Goal: Task Accomplishment & Management: Complete application form

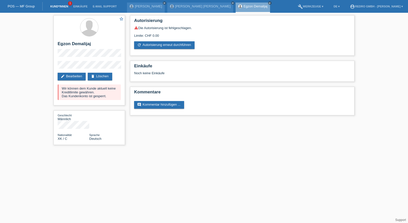
click at [63, 6] on link "Kund*innen" at bounding box center [59, 6] width 23 height 3
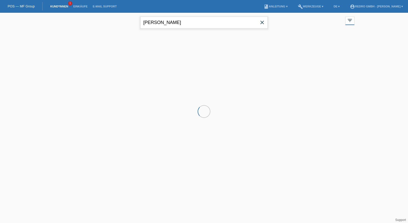
click at [164, 21] on input "aliou" at bounding box center [203, 23] width 127 height 12
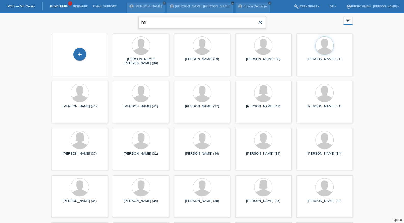
type input "m"
type input "iulius"
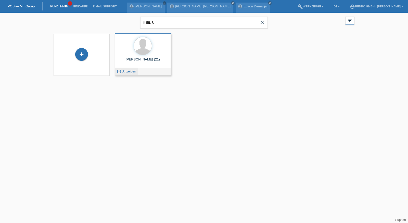
click at [128, 71] on span "Anzeigen" at bounding box center [129, 71] width 14 height 4
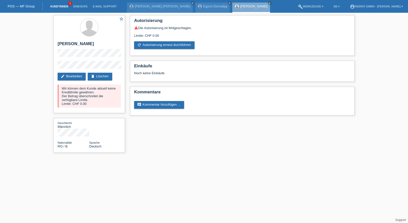
click at [63, 7] on link "Kund*innen" at bounding box center [59, 6] width 23 height 3
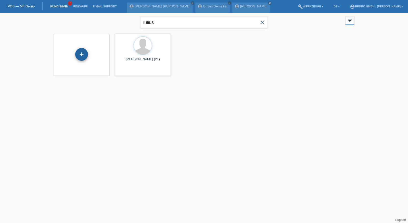
click at [85, 51] on div "+" at bounding box center [81, 54] width 12 height 9
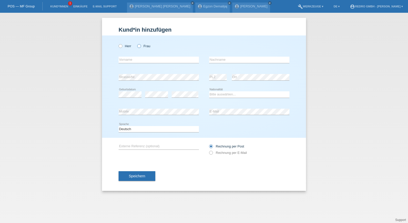
click at [136, 43] on icon at bounding box center [136, 43] width 0 height 0
click at [139, 46] on input "Frau" at bounding box center [138, 45] width 3 height 3
radio input "true"
click at [129, 64] on div "error Vorname" at bounding box center [159, 59] width 80 height 17
click at [131, 60] on input "text" at bounding box center [159, 60] width 80 height 6
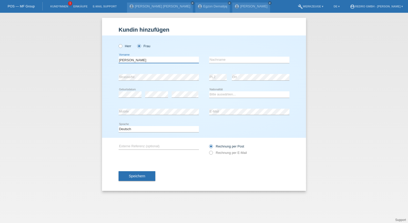
type input "Marie"
type input "Santos Prack"
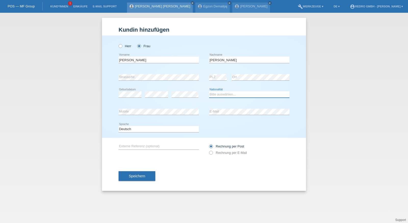
select select "CH"
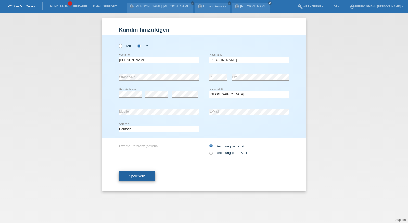
click at [140, 175] on span "Speichern" at bounding box center [137, 176] width 16 height 4
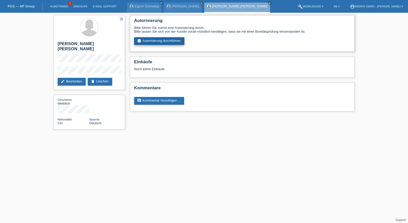
click at [168, 44] on link "assignment_turned_in Autorisierung durchführen" at bounding box center [159, 41] width 50 height 8
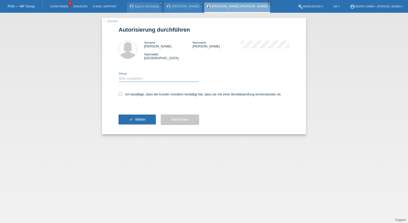
drag, startPoint x: 130, startPoint y: 78, endPoint x: 130, endPoint y: 82, distance: 3.3
click at [130, 78] on select "Bitte auswählen CHF 1.00 - CHF 499.00 CHF 500.00 - CHF 1'999.00 CHF 2'000.00 - …" at bounding box center [159, 78] width 80 height 6
select select "1"
click at [119, 75] on select "Bitte auswählen CHF 1.00 - CHF 499.00 CHF 500.00 - CHF 1'999.00 CHF 2'000.00 - …" at bounding box center [159, 78] width 80 height 6
click at [126, 94] on label "Ich bestätige, dass die Kundin mündlich bestätigt hat, dass sie mit einer Bonit…" at bounding box center [200, 94] width 163 height 4
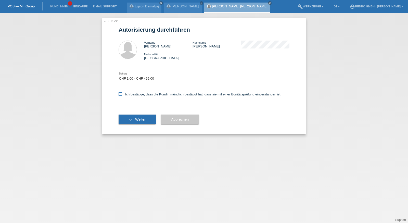
click at [122, 94] on input "Ich bestätige, dass die Kundin mündlich bestätigt hat, dass sie mit einer Bonit…" at bounding box center [120, 93] width 3 height 3
checkbox input "true"
click at [125, 122] on button "check Weiter" at bounding box center [137, 119] width 37 height 10
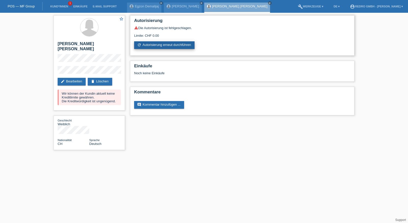
click at [149, 45] on link "refresh Autorisierung erneut durchführen" at bounding box center [164, 45] width 60 height 8
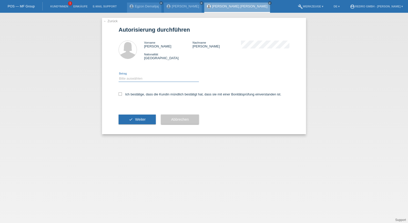
drag, startPoint x: 144, startPoint y: 78, endPoint x: 143, endPoint y: 81, distance: 3.3
click at [144, 78] on select "Bitte auswählen CHF 1.00 - CHF 499.00 CHF 500.00 - CHF 1'999.00 CHF 2'000.00 - …" at bounding box center [159, 78] width 80 height 6
select select "1"
click at [119, 75] on select "Bitte auswählen CHF 1.00 - CHF 499.00 CHF 500.00 - CHF 1'999.00 CHF 2'000.00 - …" at bounding box center [159, 78] width 80 height 6
click at [134, 94] on label "Ich bestätige, dass die Kundin mündlich bestätigt hat, dass sie mit einer Bonit…" at bounding box center [200, 94] width 163 height 4
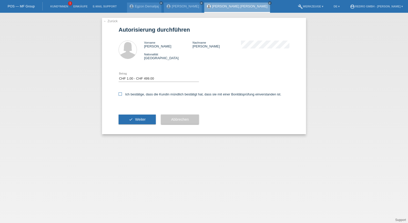
click at [122, 94] on input "Ich bestätige, dass die Kundin mündlich bestätigt hat, dass sie mit einer Bonit…" at bounding box center [120, 93] width 3 height 3
checkbox input "true"
click at [131, 121] on button "check Weiter" at bounding box center [137, 119] width 37 height 10
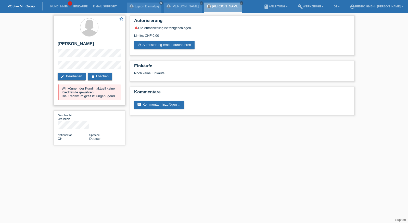
click at [91, 44] on h2 "[PERSON_NAME]" at bounding box center [89, 45] width 63 height 8
click at [91, 44] on h2 "[PERSON_NAME] [PERSON_NAME]" at bounding box center [89, 45] width 63 height 8
copy h2 "Prack"
click at [67, 44] on h2 "Marie Santos Prack" at bounding box center [89, 45] width 63 height 8
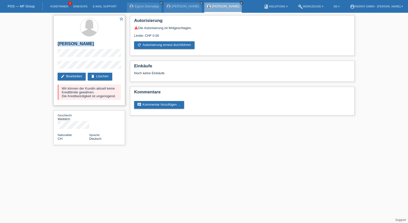
click at [67, 44] on h2 "Marie Santos Prack" at bounding box center [89, 45] width 63 height 8
copy div "Marie Santos Prack"
click at [32, 65] on div "star_border Marie Santos Prack edit Bearbeiten delete Löschen Wir können der Ku…" at bounding box center [204, 81] width 408 height 137
click at [55, 7] on link "Kund*innen" at bounding box center [59, 6] width 23 height 3
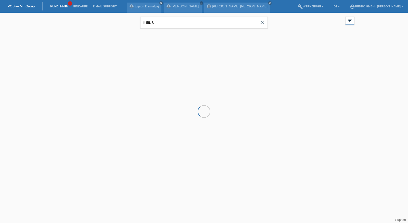
click at [175, 26] on input "iulius" at bounding box center [203, 23] width 127 height 12
click at [157, 24] on input "espionsa" at bounding box center [203, 23] width 127 height 12
click at [157, 23] on input "espionsa" at bounding box center [203, 23] width 127 height 12
type input "espinosa"
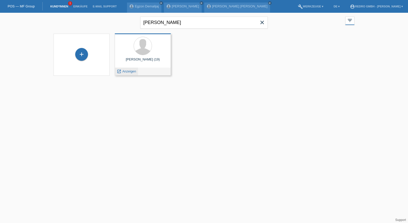
click at [127, 70] on span "Anzeigen" at bounding box center [129, 71] width 14 height 4
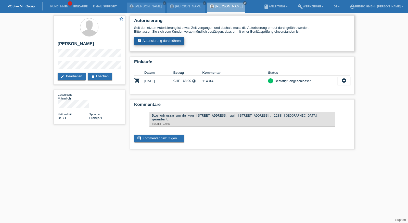
click at [159, 43] on link "assignment_turned_in Autorisierung durchführen" at bounding box center [159, 41] width 50 height 8
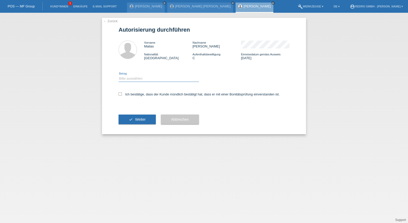
click at [158, 80] on select "Bitte auswählen CHF 1.00 - CHF 499.00 CHF 500.00 - CHF 1'999.00 CHF 2'000.00 - …" at bounding box center [159, 78] width 80 height 6
select select "1"
click at [119, 75] on select "Bitte auswählen CHF 1.00 - CHF 499.00 CHF 500.00 - CHF 1'999.00 CHF 2'000.00 - …" at bounding box center [159, 78] width 80 height 6
click at [140, 96] on label "Ich bestätige, dass der Kunde mündlich bestätigt hat, dass er mit einer Bonität…" at bounding box center [199, 94] width 161 height 4
click at [122, 96] on input "Ich bestätige, dass der Kunde mündlich bestätigt hat, dass er mit einer Bonität…" at bounding box center [120, 93] width 3 height 3
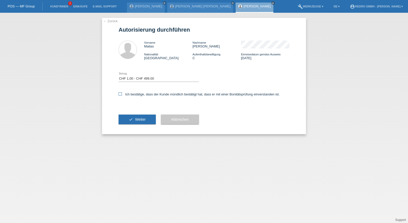
checkbox input "true"
click at [136, 113] on div "check Weiter" at bounding box center [137, 120] width 37 height 30
click at [134, 117] on button "check Weiter" at bounding box center [137, 119] width 37 height 10
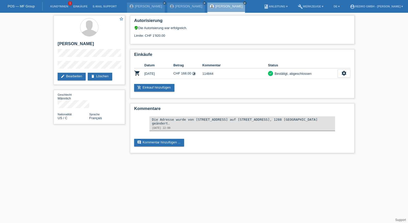
click at [47, 66] on div "star_border [PERSON_NAME] edit Bearbeiten delete Löschen Geschlecht Männlich Na…" at bounding box center [204, 85] width 408 height 145
click at [72, 45] on h2 "[PERSON_NAME]" at bounding box center [89, 45] width 63 height 8
copy div "[PERSON_NAME]"
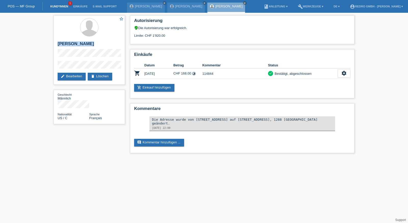
click at [52, 7] on link "Kund*innen" at bounding box center [59, 6] width 23 height 3
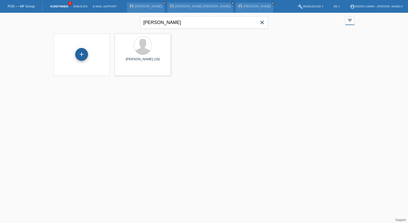
click at [82, 54] on div "+" at bounding box center [81, 54] width 13 height 13
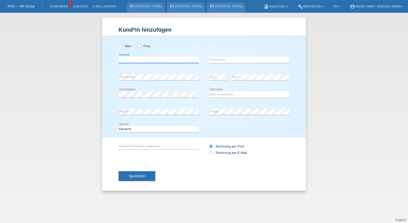
click at [164, 59] on input "text" at bounding box center [159, 60] width 80 height 6
type input "[PERSON_NAME]"
type input "Alper"
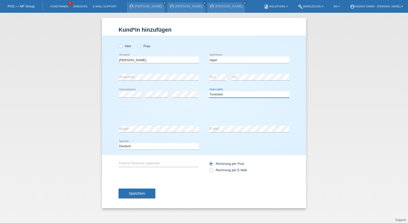
select select "TR"
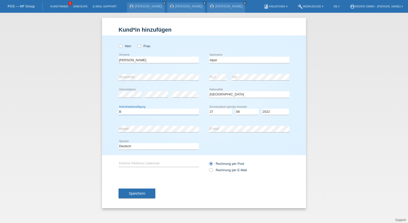
select select "B"
select select "27"
select select "08"
click at [148, 149] on div "Deutsch Français Italiano English error Sprache" at bounding box center [159, 146] width 80 height 6
select select "fr"
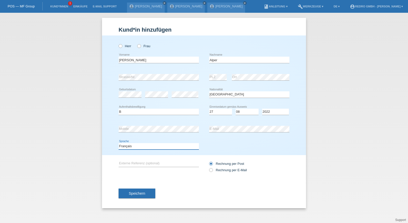
click at [119, 143] on select "Deutsch Français Italiano English" at bounding box center [159, 146] width 80 height 6
click at [135, 195] on span "Speichern" at bounding box center [137, 193] width 16 height 4
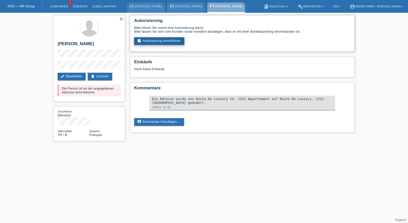
click at [162, 42] on link "assignment_turned_in Autorisierung durchführen" at bounding box center [159, 41] width 50 height 8
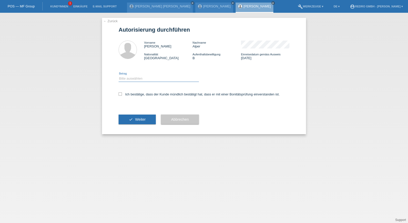
click at [137, 77] on select "Bitte auswählen CHF 1.00 - CHF 499.00 CHF 500.00 - CHF 1'999.00 CHF 2'000.00 - …" at bounding box center [159, 78] width 80 height 6
select select "1"
click at [119, 75] on select "Bitte auswählen CHF 1.00 - CHF 499.00 CHF 500.00 - CHF 1'999.00 CHF 2'000.00 - …" at bounding box center [159, 78] width 80 height 6
click at [131, 96] on label "Ich bestätige, dass der Kunde mündlich bestätigt hat, dass er mit einer Bonität…" at bounding box center [199, 94] width 161 height 4
click at [122, 96] on input "Ich bestätige, dass der Kunde mündlich bestätigt hat, dass er mit einer Bonität…" at bounding box center [120, 93] width 3 height 3
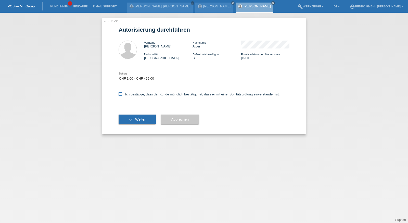
checkbox input "true"
click at [131, 119] on button "check Weiter" at bounding box center [137, 119] width 37 height 10
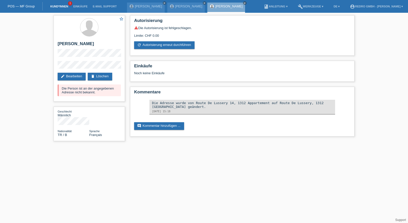
click at [62, 7] on link "Kund*innen" at bounding box center [59, 6] width 23 height 3
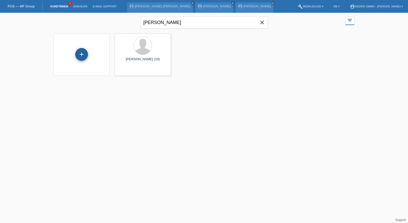
click at [87, 56] on div "+" at bounding box center [81, 54] width 12 height 9
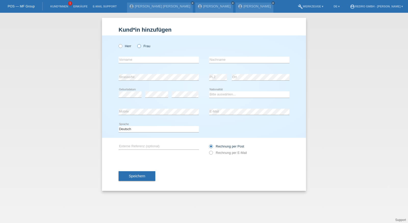
click at [142, 44] on label "Frau" at bounding box center [143, 46] width 13 height 4
click at [140, 44] on input "Frau" at bounding box center [138, 45] width 3 height 3
radio input "true"
click at [136, 60] on input "text" at bounding box center [159, 60] width 80 height 6
type input "H"
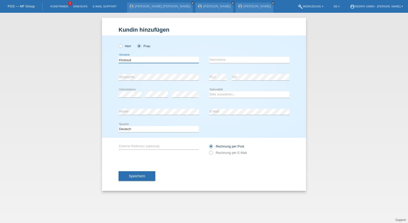
type input "Kholoud"
type input "Fezzaka"
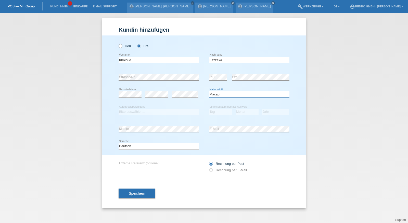
select select "MA"
select select "B"
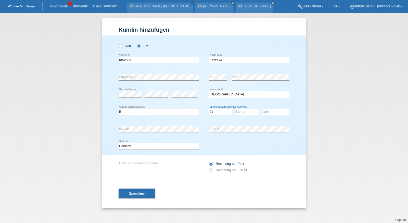
select select "30"
select select "09"
select select "2021"
click at [147, 146] on select "Deutsch Français Italiano English" at bounding box center [159, 146] width 80 height 6
select select "en"
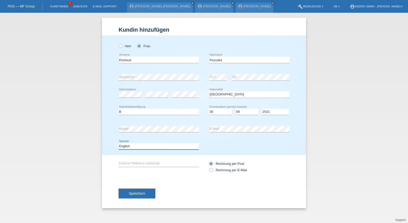
click at [119, 143] on select "Deutsch Français Italiano English" at bounding box center [159, 146] width 80 height 6
click at [137, 193] on span "Speichern" at bounding box center [137, 193] width 16 height 4
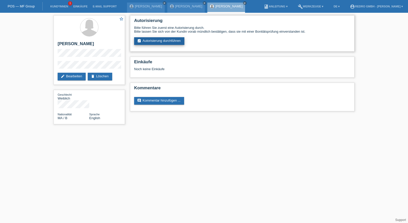
click at [150, 41] on link "assignment_turned_in Autorisierung durchführen" at bounding box center [159, 41] width 50 height 8
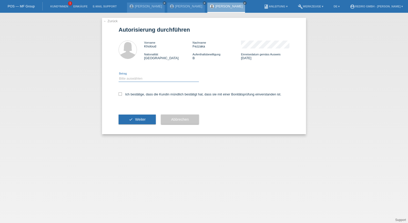
click at [137, 78] on select "Bitte auswählen CHF 1.00 - CHF 499.00 CHF 500.00 - CHF 1'999.00 CHF 2'000.00 - …" at bounding box center [159, 78] width 80 height 6
select select "1"
click at [119, 75] on select "Bitte auswählen CHF 1.00 - CHF 499.00 CHF 500.00 - CHF 1'999.00 CHF 2'000.00 - …" at bounding box center [159, 78] width 80 height 6
click at [131, 92] on div "Ich bestätige, dass die Kundin mündlich bestätigt hat, dass sie mit einer Bonit…" at bounding box center [204, 95] width 171 height 17
click at [143, 97] on div "Ich bestätige, dass die Kundin mündlich bestätigt hat, dass sie mit einer Bonit…" at bounding box center [204, 95] width 171 height 17
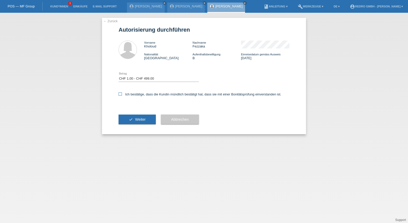
click at [137, 95] on label "Ich bestätige, dass die Kundin mündlich bestätigt hat, dass sie mit einer Bonit…" at bounding box center [200, 94] width 163 height 4
click at [122, 95] on input "Ich bestätige, dass die Kundin mündlich bestätigt hat, dass sie mit einer Bonit…" at bounding box center [120, 93] width 3 height 3
checkbox input "true"
click at [132, 123] on button "check Weiter" at bounding box center [137, 119] width 37 height 10
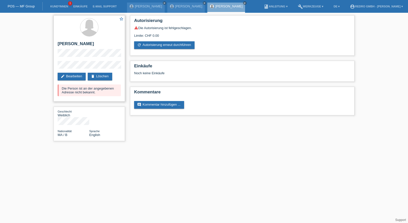
click at [66, 45] on h2 "[PERSON_NAME]" at bounding box center [89, 45] width 63 height 8
copy h2 "Kholoud"
click at [79, 45] on h2 "[PERSON_NAME]" at bounding box center [89, 45] width 63 height 8
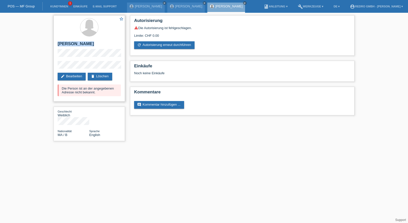
click at [79, 45] on h2 "[PERSON_NAME]" at bounding box center [89, 45] width 63 height 8
copy div "[PERSON_NAME]"
click at [50, 66] on div "star_border [PERSON_NAME] edit Bearbeiten delete Löschen Die Person ist an der …" at bounding box center [204, 79] width 408 height 133
drag, startPoint x: 59, startPoint y: 3, endPoint x: 57, endPoint y: 5, distance: 3.3
click at [59, 3] on li "Kund*innen 1" at bounding box center [59, 6] width 23 height 13
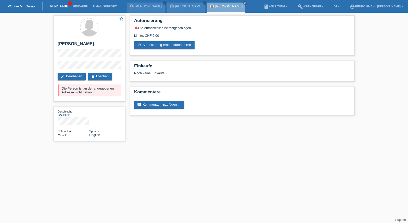
click at [57, 5] on link "Kund*innen" at bounding box center [59, 6] width 23 height 3
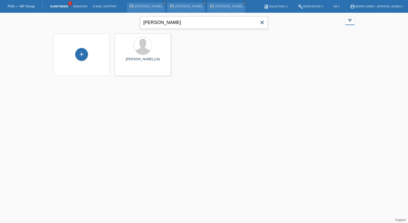
click at [170, 22] on input "[PERSON_NAME]" at bounding box center [203, 23] width 127 height 12
type input "[PERSON_NAME]"
click at [192, 69] on span "Anzeigen" at bounding box center [191, 71] width 14 height 4
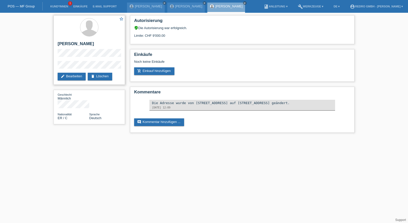
click at [76, 43] on h2 "[PERSON_NAME]" at bounding box center [89, 45] width 63 height 8
copy div "[PERSON_NAME]"
click at [60, 8] on link "Kund*innen" at bounding box center [59, 6] width 23 height 3
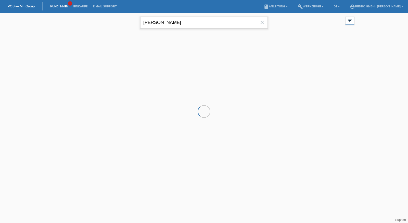
click at [182, 21] on input "dawit" at bounding box center [203, 23] width 127 height 12
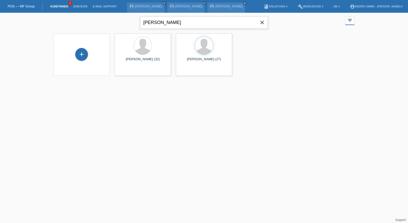
type input "elvir"
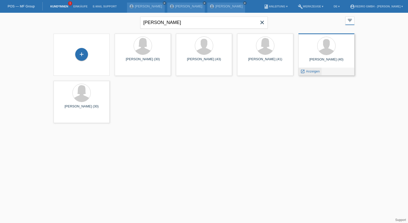
click at [311, 72] on span "Anzeigen" at bounding box center [313, 71] width 14 height 4
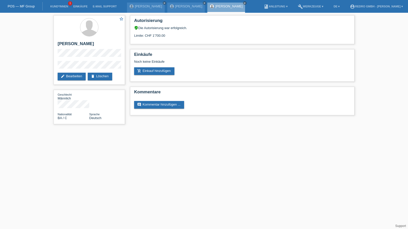
drag, startPoint x: 195, startPoint y: 175, endPoint x: 152, endPoint y: 164, distance: 43.8
click at [152, 129] on html "POS — MF Group Kund*innen 1 Einkäufe E-Mail Support [PERSON_NAME] close close" at bounding box center [204, 64] width 408 height 129
